Goal: Task Accomplishment & Management: Complete application form

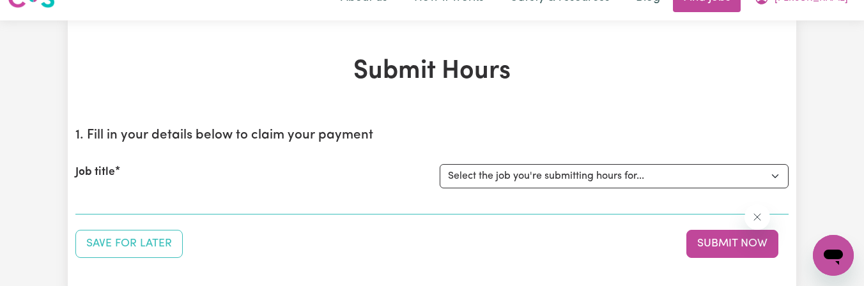
scroll to position [26, 0]
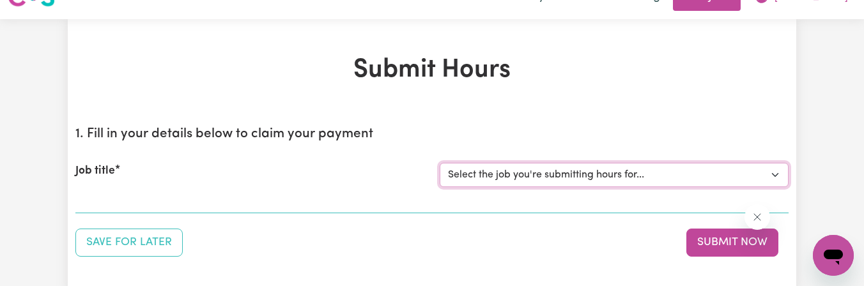
click at [595, 178] on select "Select the job you're submitting hours for... [[PERSON_NAME]] [DEMOGRAPHIC_DATA…" at bounding box center [613, 175] width 349 height 24
select select "13295"
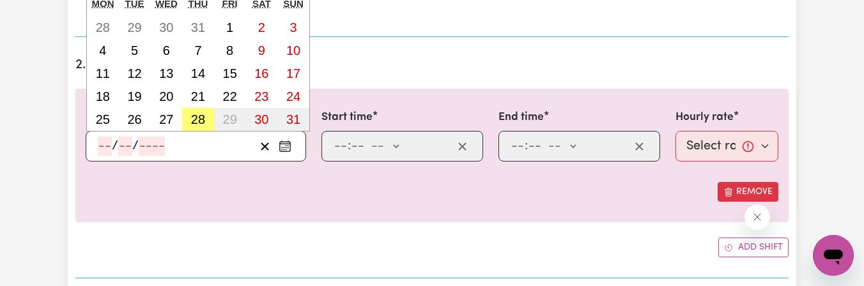
scroll to position [339, 0]
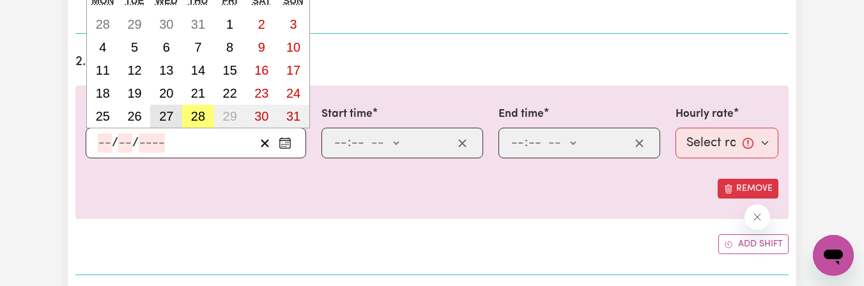
click at [169, 115] on abbr "27" at bounding box center [166, 116] width 14 height 14
type input "[DATE]"
type input "27"
type input "8"
type input "2025"
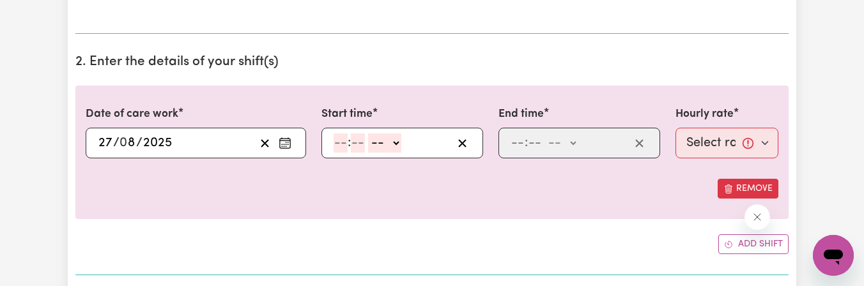
click at [336, 143] on input "number" at bounding box center [340, 143] width 14 height 19
type input "9"
type input "45"
click at [379, 142] on select "-- am pm" at bounding box center [381, 143] width 33 height 19
select select "am"
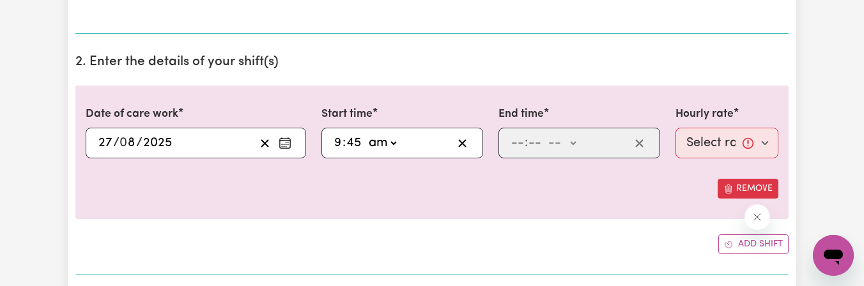
type input "09:45"
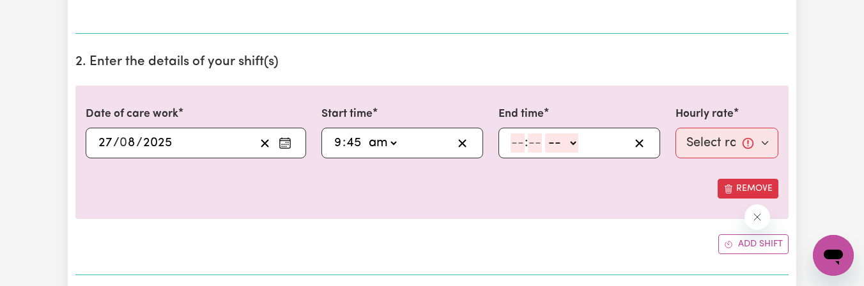
click at [519, 144] on input "number" at bounding box center [517, 143] width 14 height 19
type input "12"
type input "30"
click at [551, 144] on select "-- am pm" at bounding box center [562, 143] width 33 height 19
select select "pm"
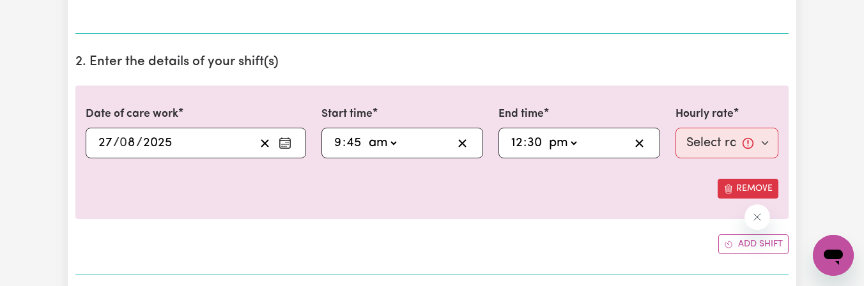
type input "12:30"
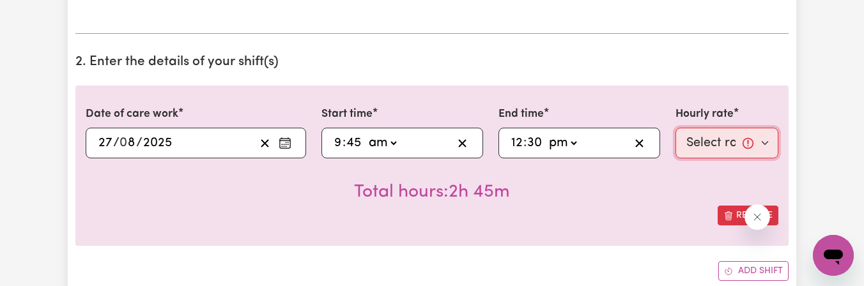
click at [703, 146] on select "Select rate... $60.00 (Weekday)" at bounding box center [726, 143] width 103 height 31
select select "60-Weekday"
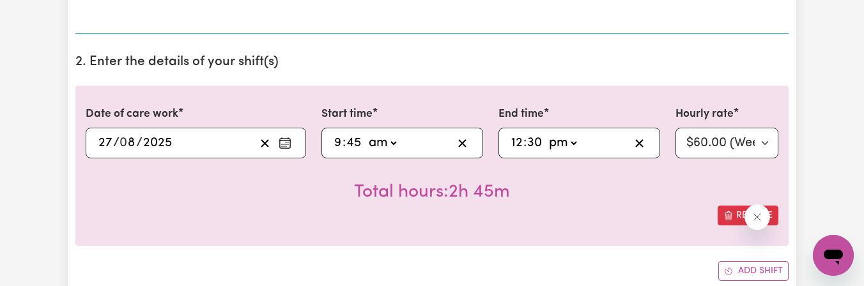
click at [651, 238] on div "Date of care work [DATE] 27 / 0 8 / 2025 « ‹ [DATE] › » Mon Tue Wed Thu Fri Sat…" at bounding box center [431, 166] width 713 height 160
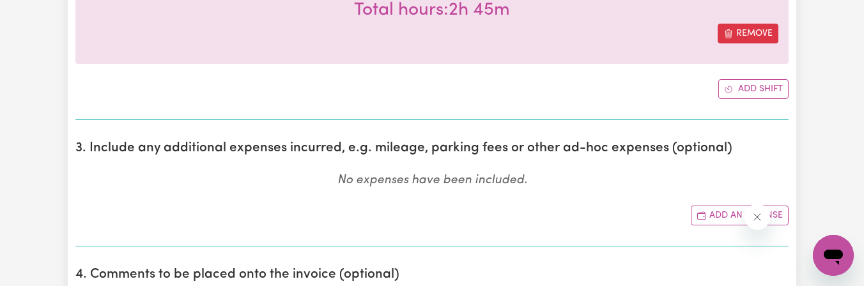
scroll to position [544, 0]
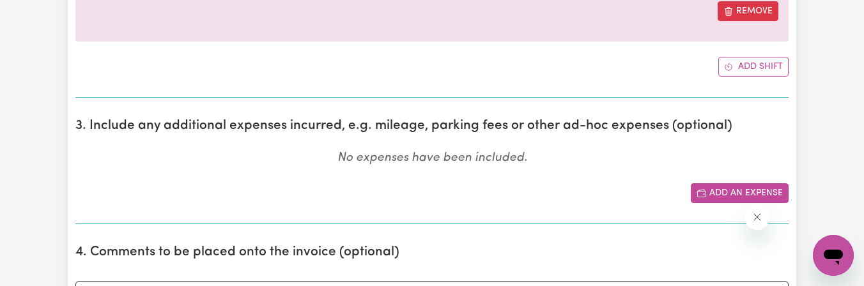
click at [721, 195] on button "Add an expense" at bounding box center [740, 193] width 98 height 20
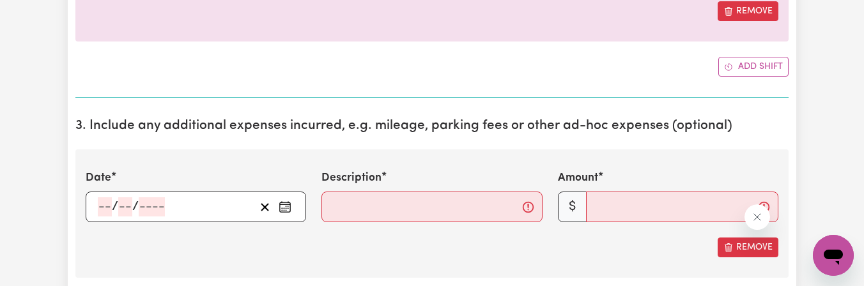
click at [286, 206] on icon "Enter the date of expense" at bounding box center [285, 207] width 13 height 13
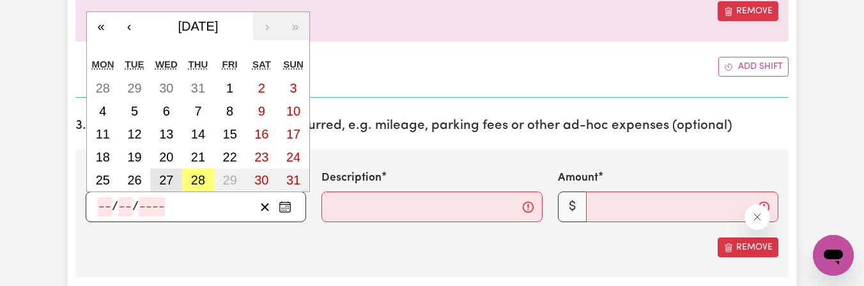
click at [163, 181] on abbr "27" at bounding box center [166, 180] width 14 height 14
type input "[DATE]"
type input "27"
type input "8"
type input "2025"
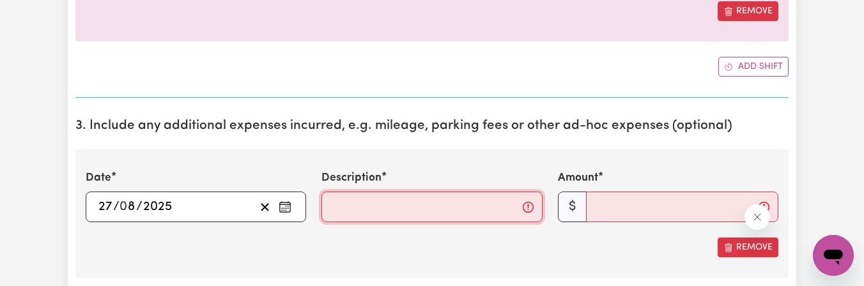
click at [337, 208] on input "Description" at bounding box center [431, 207] width 220 height 31
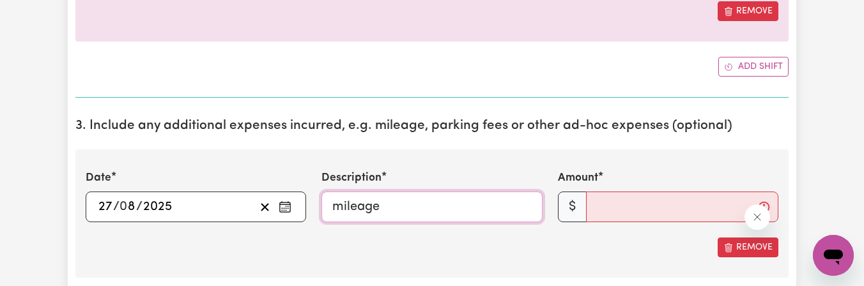
type input "mileage"
click at [615, 209] on input "Amount" at bounding box center [682, 207] width 192 height 31
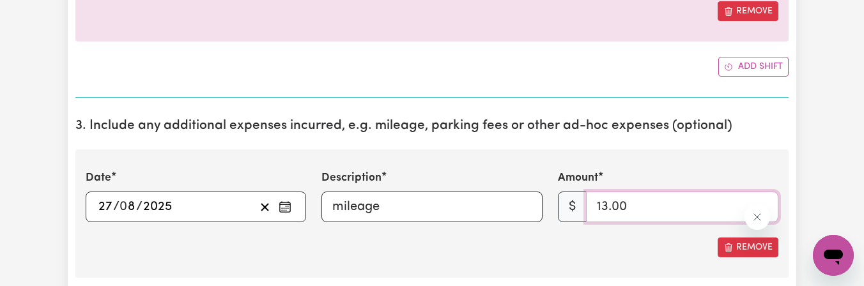
type input "13.00"
click at [634, 251] on div "Remove" at bounding box center [432, 248] width 692 height 20
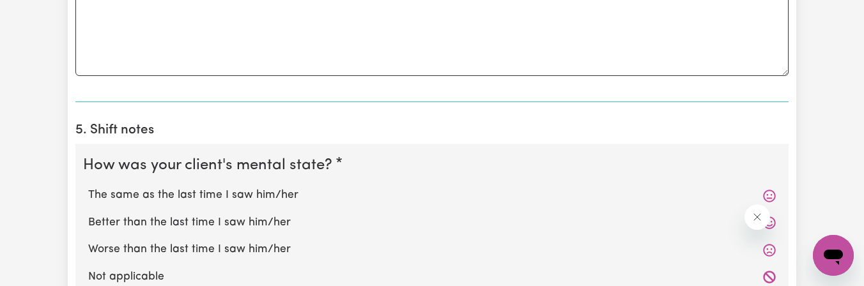
scroll to position [978, 0]
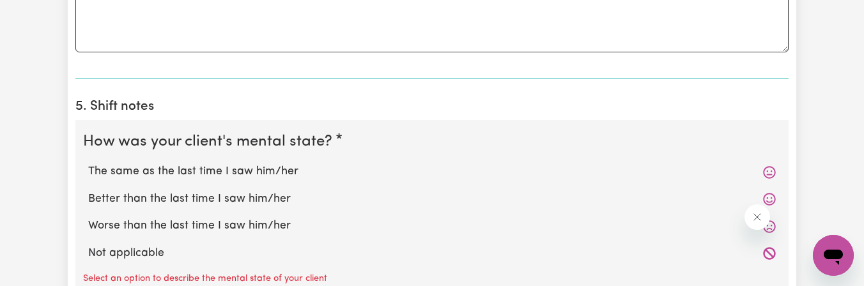
click at [261, 184] on div "The same as the last time I saw him/her" at bounding box center [432, 171] width 698 height 27
click at [238, 174] on label "The same as the last time I saw him/her" at bounding box center [431, 172] width 687 height 17
click at [88, 164] on input "The same as the last time I saw him/her" at bounding box center [88, 163] width 1 height 1
radio input "true"
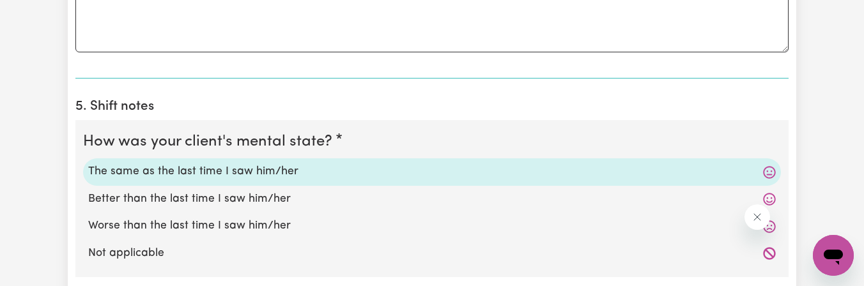
click at [88, 190] on input "Better than the last time I saw him/her" at bounding box center [88, 190] width 1 height 1
radio input "true"
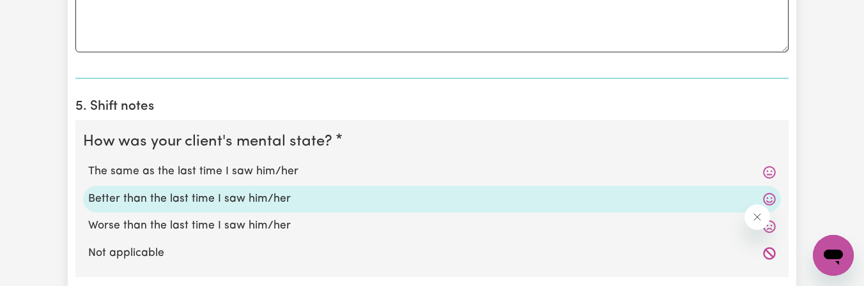
click at [88, 217] on input "Worse than the last time I saw him/her" at bounding box center [88, 217] width 1 height 1
radio input "true"
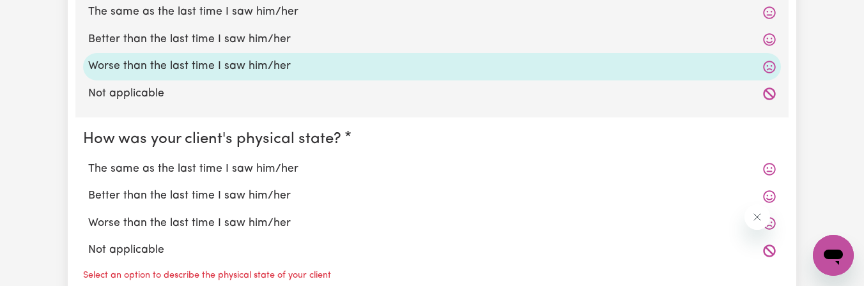
scroll to position [1155, 0]
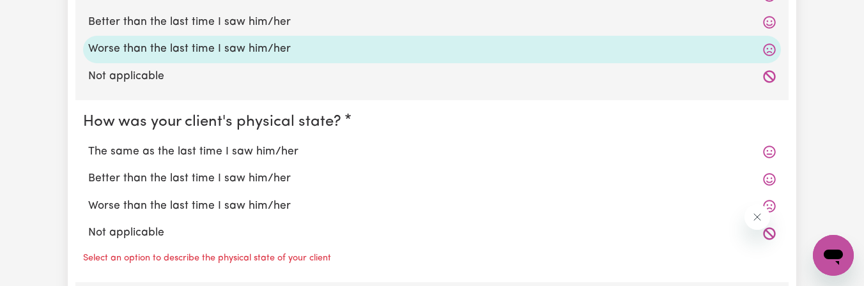
click at [178, 22] on label "Better than the last time I saw him/her" at bounding box center [431, 22] width 687 height 17
click at [88, 14] on input "Better than the last time I saw him/her" at bounding box center [88, 13] width 1 height 1
radio input "true"
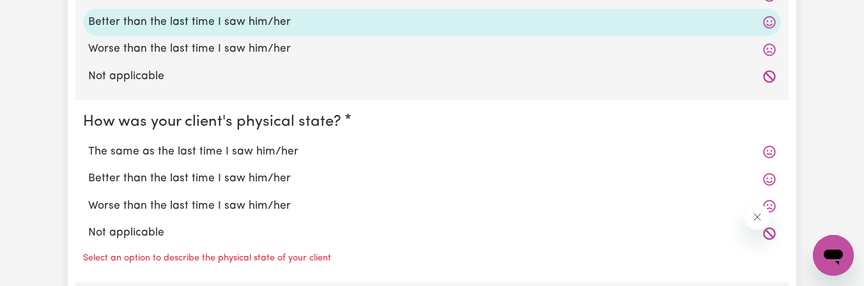
click at [184, 182] on label "Better than the last time I saw him/her" at bounding box center [431, 179] width 687 height 17
click at [88, 171] on input "Better than the last time I saw him/her" at bounding box center [88, 170] width 1 height 1
radio input "true"
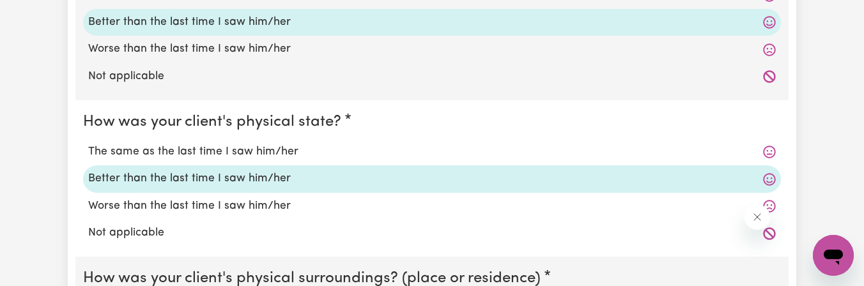
click at [185, 158] on label "The same as the last time I saw him/her" at bounding box center [431, 152] width 687 height 17
click at [88, 144] on input "The same as the last time I saw him/her" at bounding box center [88, 143] width 1 height 1
radio input "true"
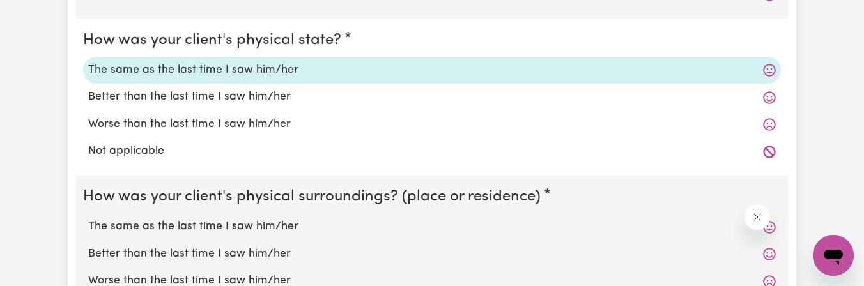
scroll to position [1257, 0]
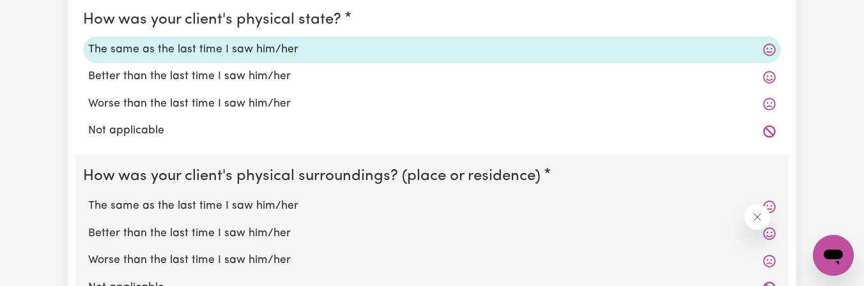
click at [141, 213] on label "The same as the last time I saw him/her" at bounding box center [431, 206] width 687 height 17
click at [88, 198] on input "The same as the last time I saw him/her" at bounding box center [88, 197] width 1 height 1
radio input "true"
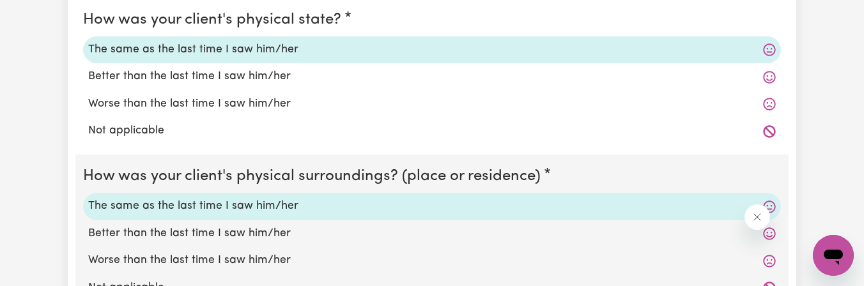
click at [88, 225] on input "Better than the last time I saw him/her" at bounding box center [88, 225] width 1 height 1
radio input "true"
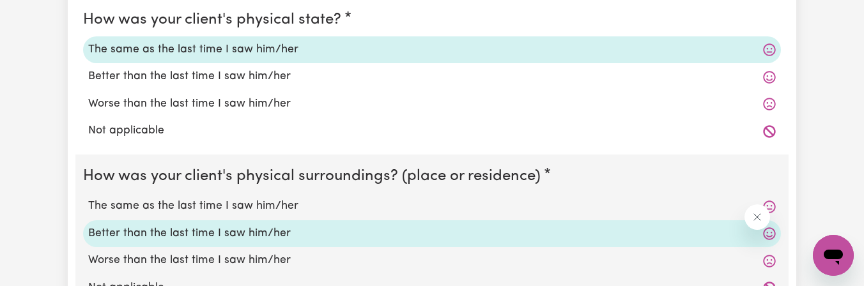
click at [88, 252] on input "Worse than the last time I saw him/her" at bounding box center [88, 252] width 1 height 1
radio input "true"
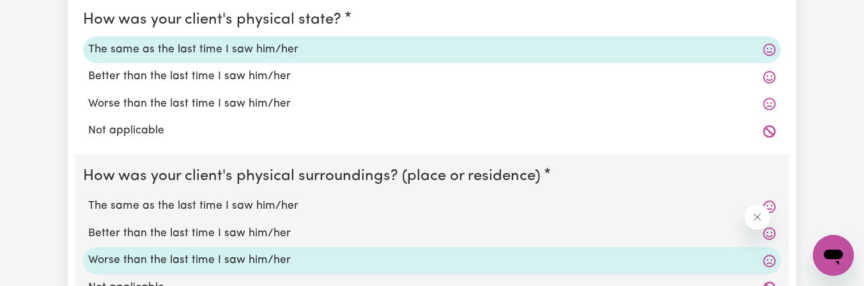
click at [98, 205] on label "The same as the last time I saw him/her" at bounding box center [431, 206] width 687 height 17
click at [88, 198] on input "The same as the last time I saw him/her" at bounding box center [88, 197] width 1 height 1
radio input "true"
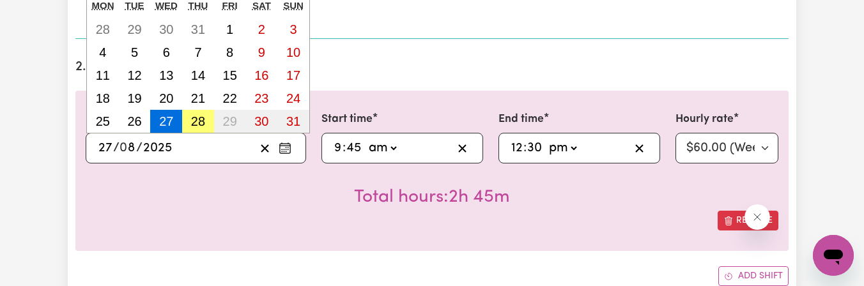
scroll to position [339, 0]
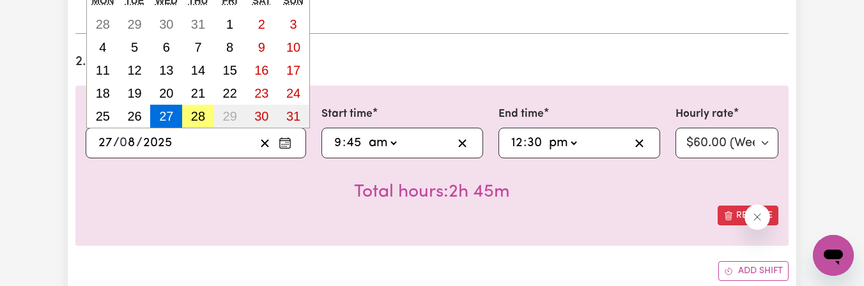
click at [443, 234] on div "Date of care work [DATE] 27 / 0 8 / 2025 « ‹ [DATE] › » Mon Tue Wed Thu Fri Sat…" at bounding box center [431, 166] width 713 height 160
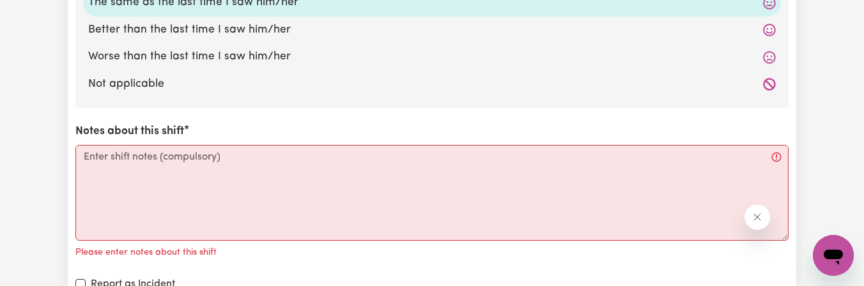
scroll to position [1463, 0]
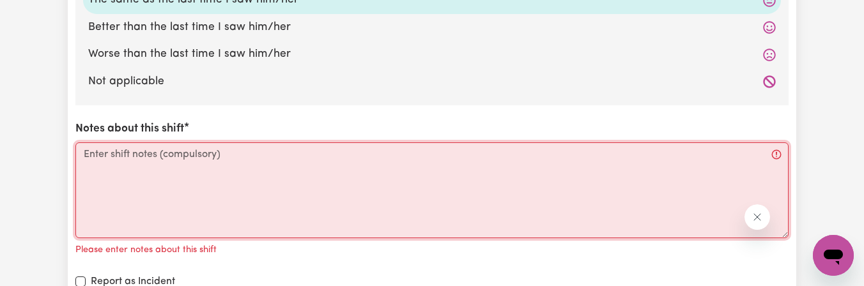
click at [459, 157] on textarea "Notes about this shift" at bounding box center [431, 190] width 713 height 96
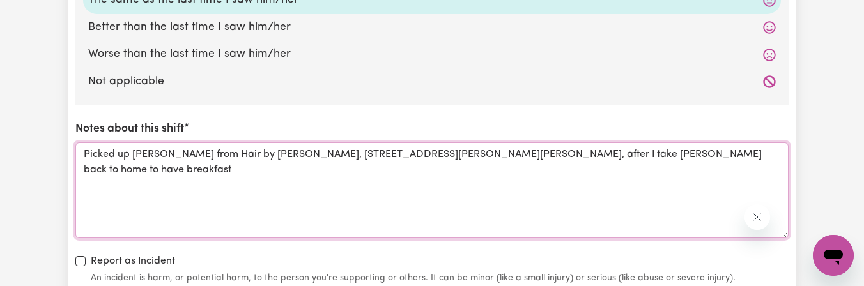
click at [565, 155] on textarea "Picked up [PERSON_NAME] from Hair by [PERSON_NAME], [STREET_ADDRESS][PERSON_NAM…" at bounding box center [431, 190] width 713 height 96
click at [711, 160] on textarea "Picked up [PERSON_NAME] from Hair by [PERSON_NAME], [STREET_ADDRESS][PERSON_NAM…" at bounding box center [431, 190] width 713 height 96
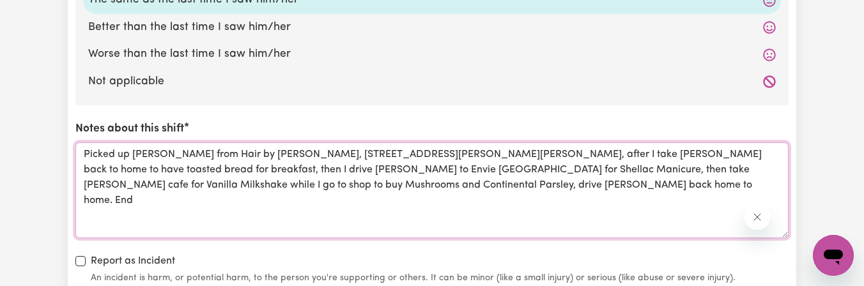
type textarea "Picked up [PERSON_NAME] from Hair by [PERSON_NAME], [STREET_ADDRESS][PERSON_NAM…"
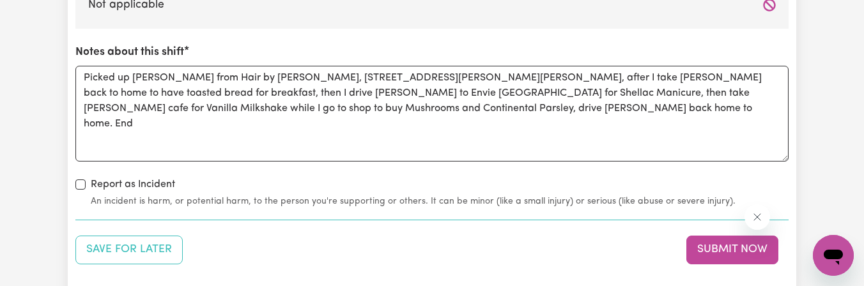
scroll to position [1566, 0]
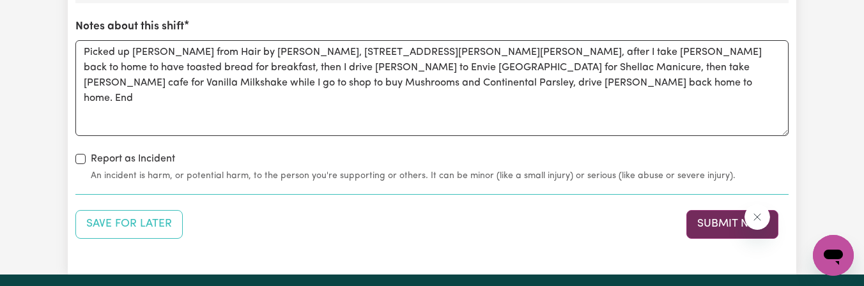
click at [715, 220] on button "Submit Now" at bounding box center [732, 224] width 92 height 28
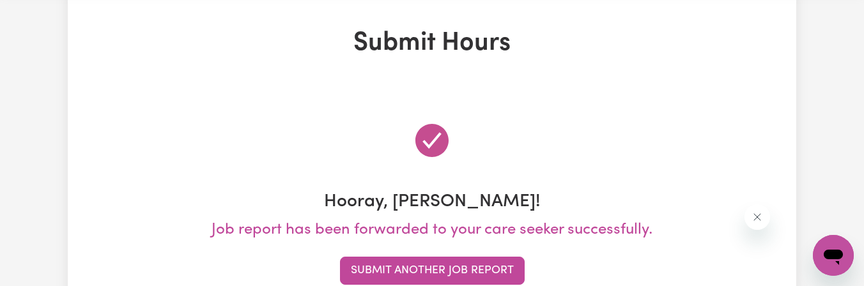
scroll to position [77, 0]
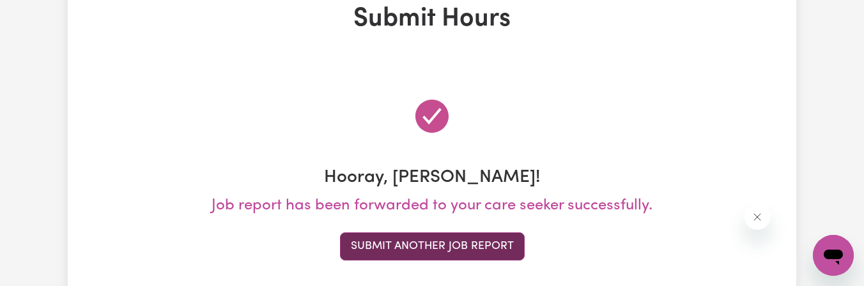
click at [518, 245] on button "Submit Another Job Report" at bounding box center [432, 247] width 185 height 28
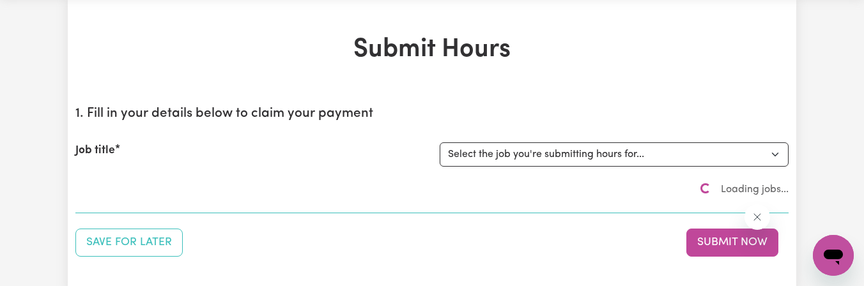
scroll to position [0, 0]
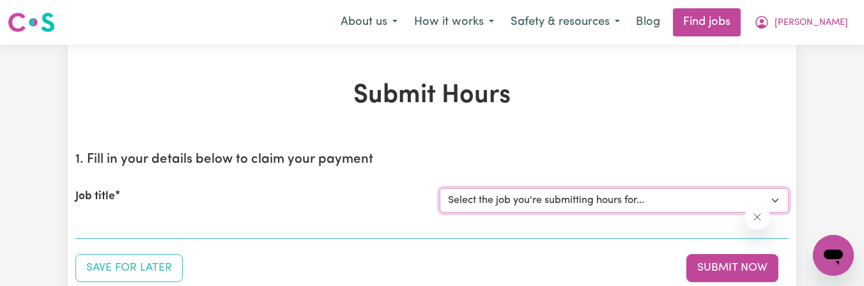
click at [531, 201] on select "Select the job you're submitting hours for... [[PERSON_NAME]] [DEMOGRAPHIC_DATA…" at bounding box center [613, 200] width 349 height 24
select select "14986"
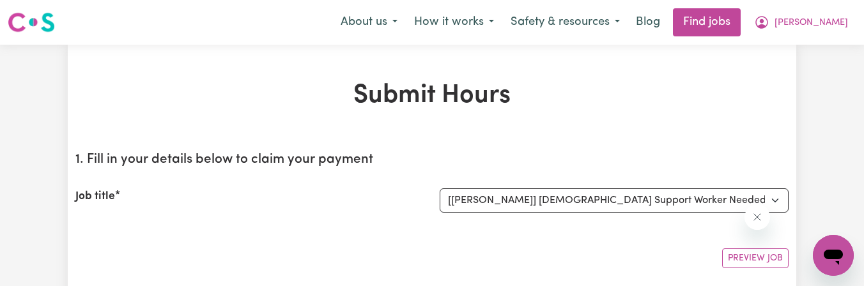
click at [431, 257] on div "Preview Job" at bounding box center [431, 253] width 713 height 30
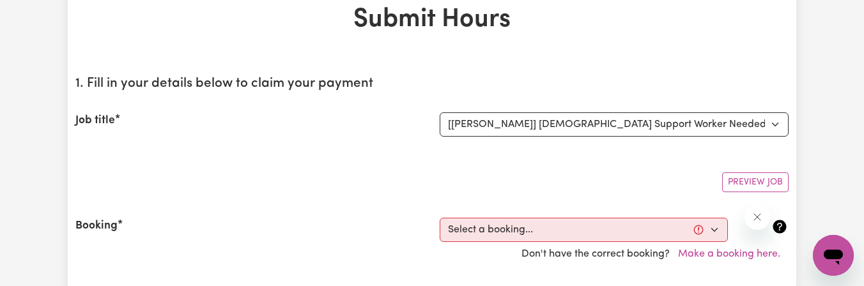
scroll to position [77, 0]
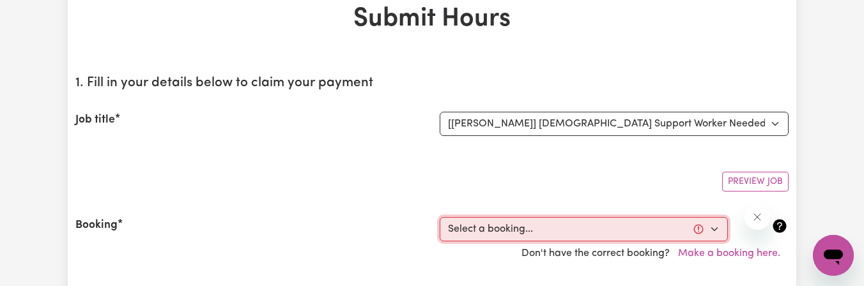
click at [463, 225] on select "Select a booking... [DATE] 3:00pm to 5:00pm (ONE-OFF)" at bounding box center [583, 229] width 288 height 24
select select "360545"
type input "[DATE]"
type input "27"
type input "8"
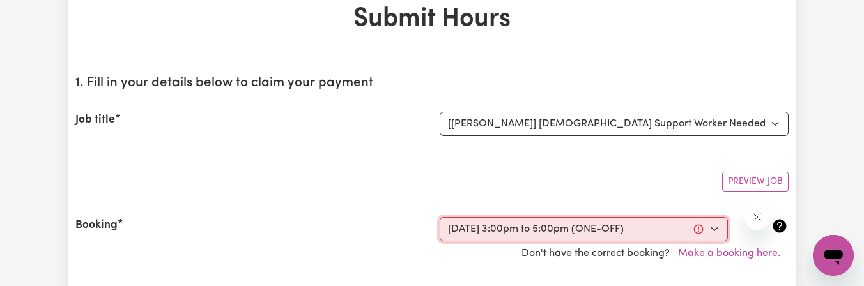
type input "2025"
type input "15:00"
type input "3"
type input "0"
select select "pm"
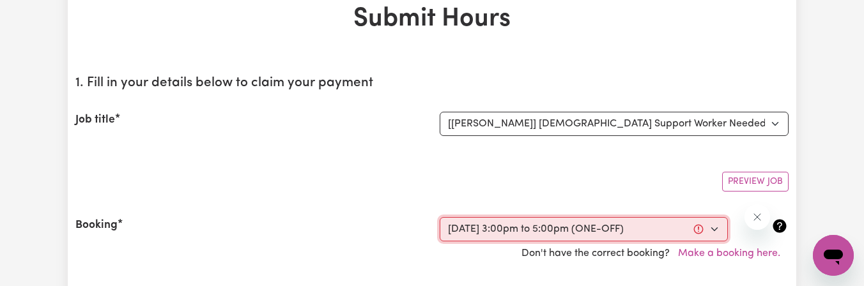
type input "17:00"
type input "5"
type input "0"
select select "pm"
select select "60-Weekday"
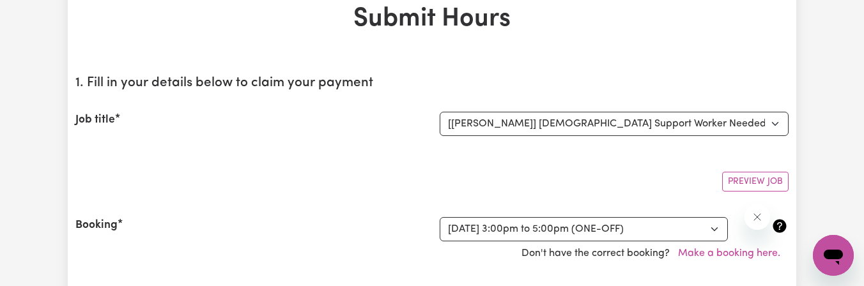
click at [346, 227] on div "Booking" at bounding box center [250, 229] width 364 height 24
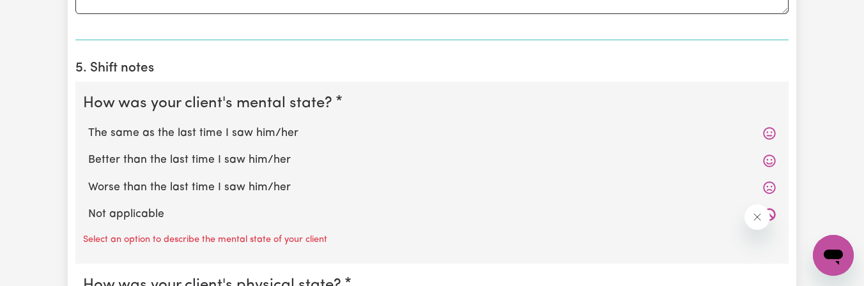
scroll to position [997, 0]
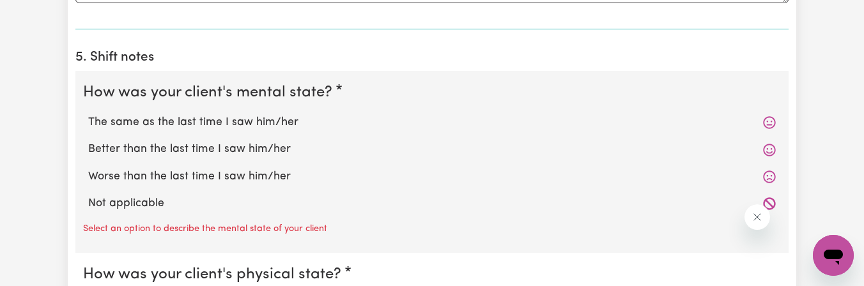
click at [139, 200] on label "Not applicable" at bounding box center [431, 203] width 687 height 17
click at [88, 195] on input "Not applicable" at bounding box center [88, 195] width 1 height 1
radio input "true"
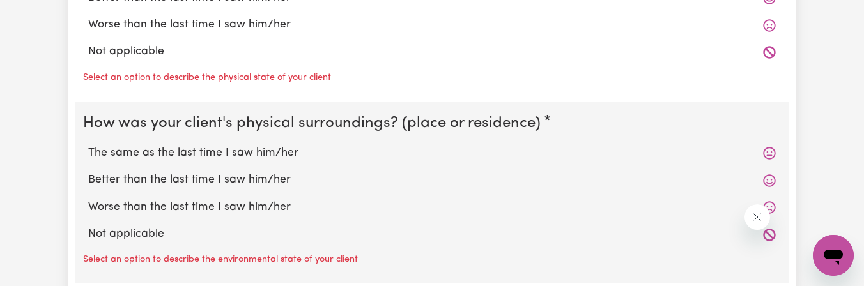
scroll to position [1306, 0]
click at [131, 52] on label "Not applicable" at bounding box center [431, 50] width 687 height 17
click at [88, 42] on input "Not applicable" at bounding box center [88, 42] width 1 height 1
radio input "true"
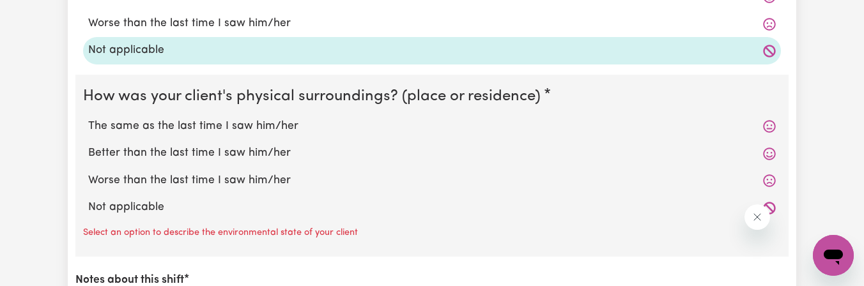
click at [112, 208] on label "Not applicable" at bounding box center [431, 207] width 687 height 17
click at [88, 199] on input "Not applicable" at bounding box center [88, 199] width 1 height 1
radio input "true"
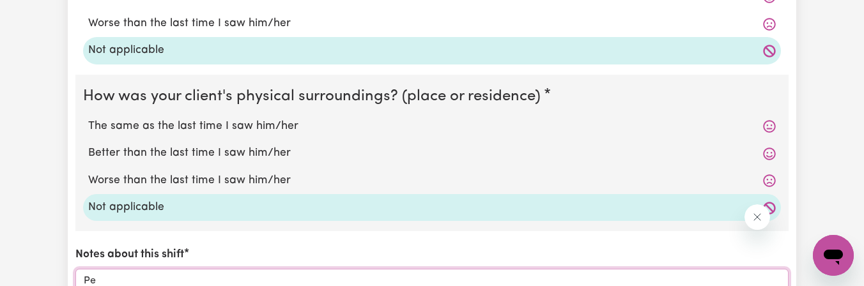
type textarea "P"
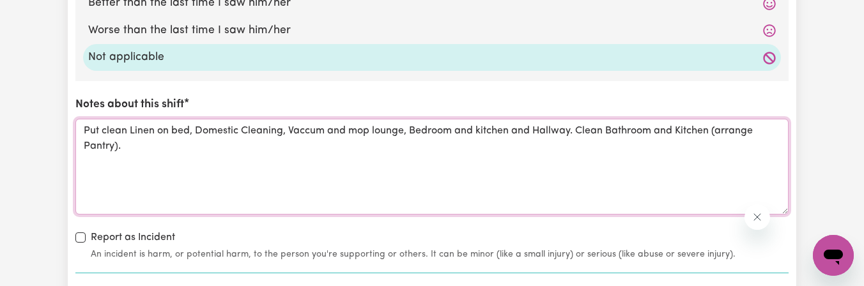
scroll to position [1460, 0]
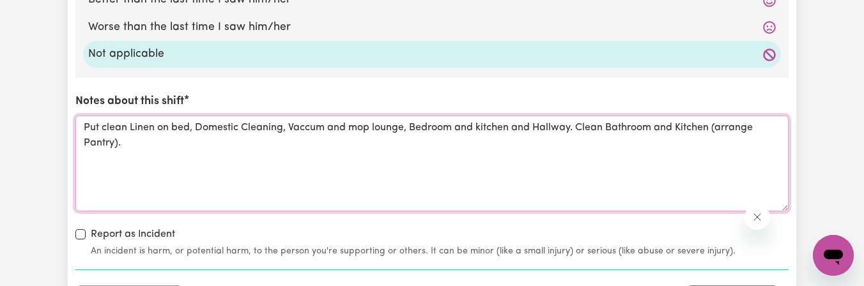
type textarea "Put clean Linen on bed, Domestic Cleaning, Vaccum and mop lounge, Bedroom and k…"
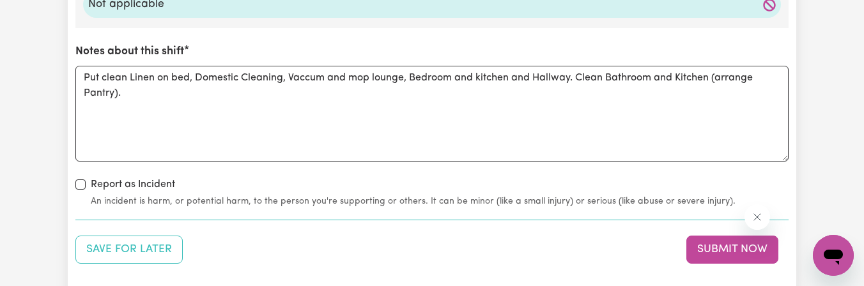
scroll to position [1511, 0]
click at [741, 254] on button "Submit Now" at bounding box center [732, 248] width 92 height 28
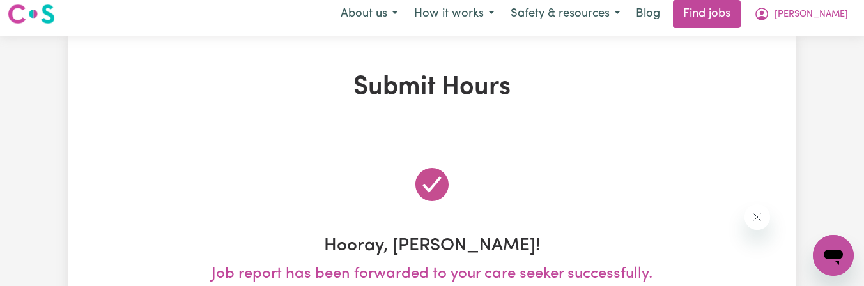
scroll to position [0, 0]
